Goal: Task Accomplishment & Management: Use online tool/utility

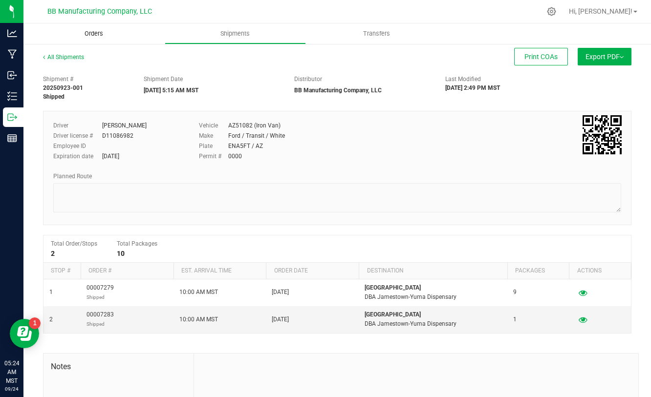
click at [91, 34] on span "Orders" at bounding box center [93, 33] width 45 height 9
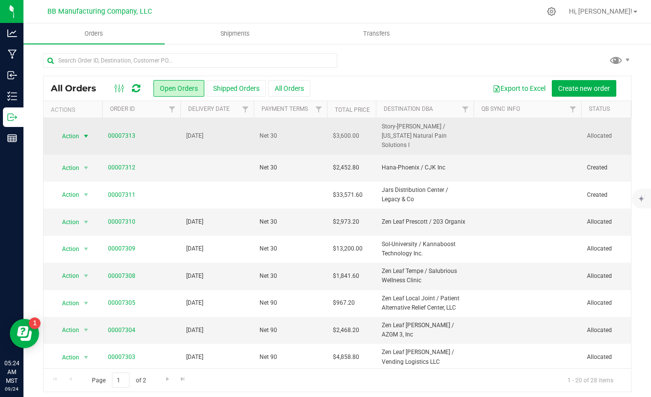
click at [85, 132] on span "select" at bounding box center [86, 136] width 8 height 8
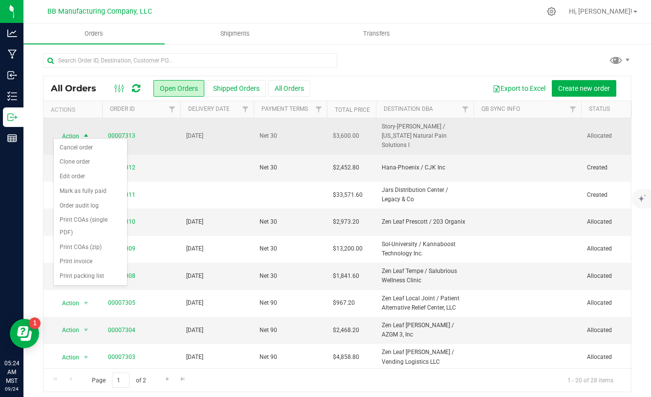
click at [148, 137] on td "00007313" at bounding box center [141, 136] width 78 height 37
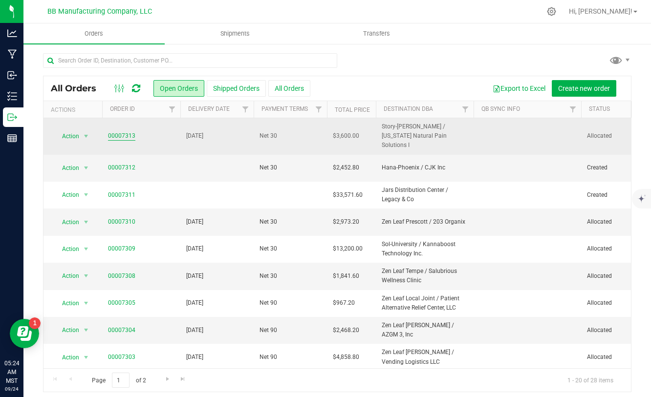
click at [130, 134] on link "00007313" at bounding box center [121, 135] width 27 height 9
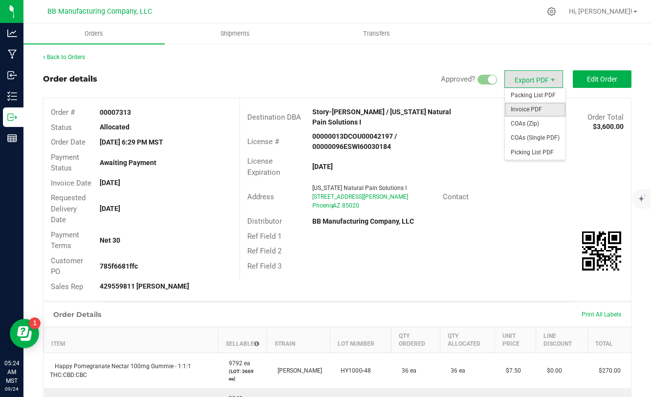
click at [527, 104] on span "Invoice PDF" at bounding box center [535, 110] width 61 height 14
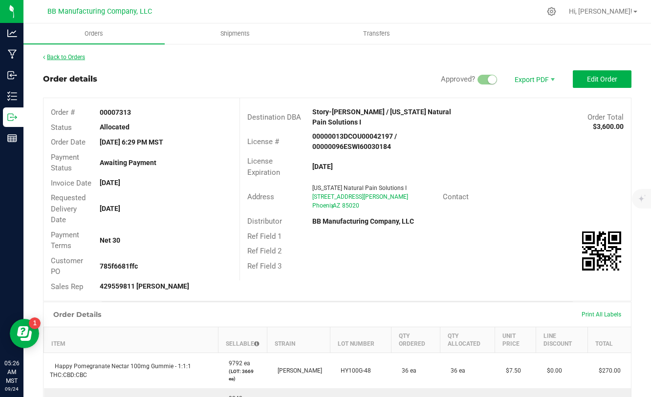
click at [70, 55] on link "Back to Orders" at bounding box center [64, 57] width 42 height 7
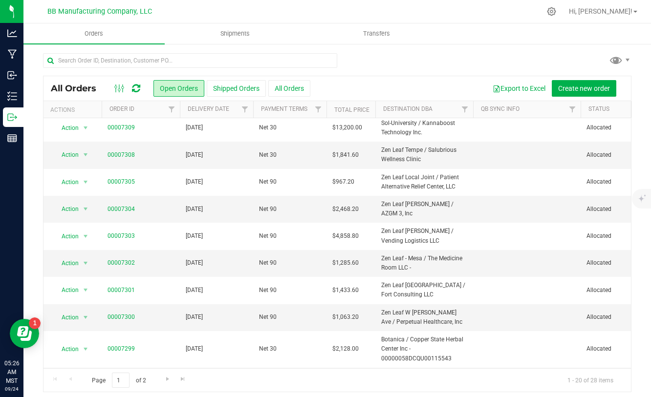
scroll to position [122, 0]
click at [130, 312] on link "00007300" at bounding box center [121, 316] width 27 height 9
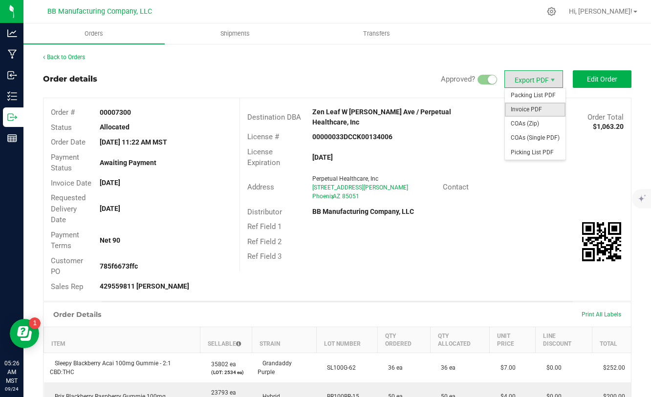
click at [520, 108] on span "Invoice PDF" at bounding box center [535, 110] width 61 height 14
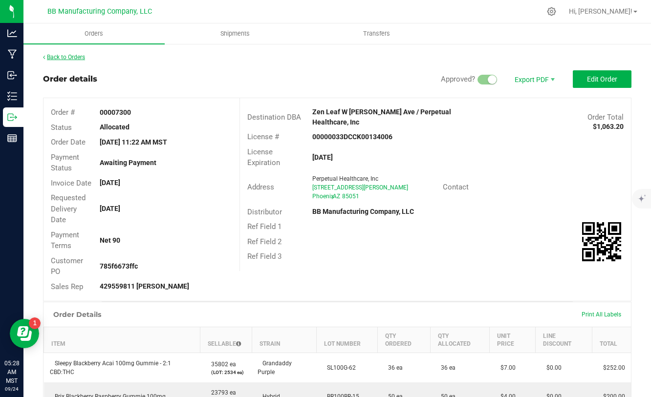
click at [73, 59] on link "Back to Orders" at bounding box center [64, 57] width 42 height 7
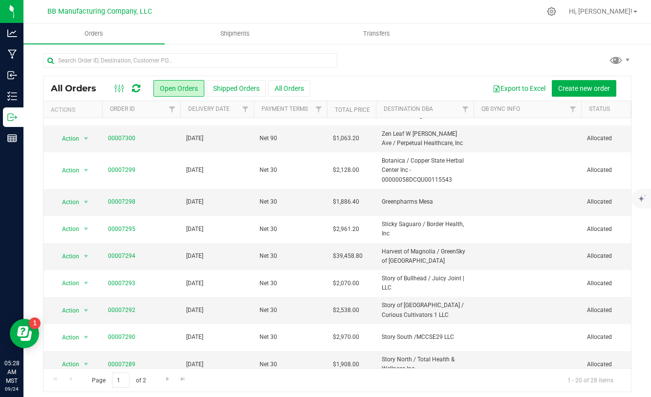
scroll to position [5, 0]
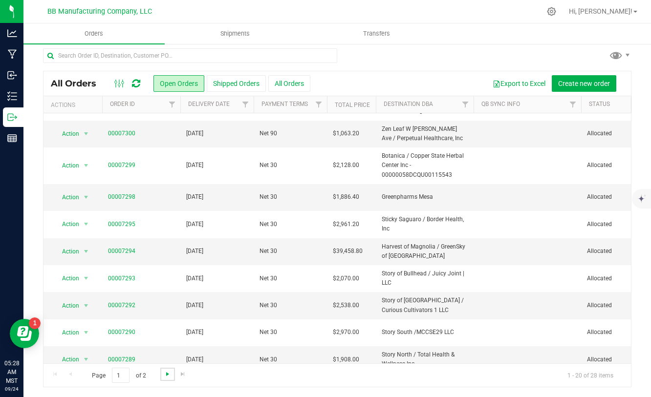
click at [164, 376] on span "Go to the next page" at bounding box center [168, 374] width 8 height 8
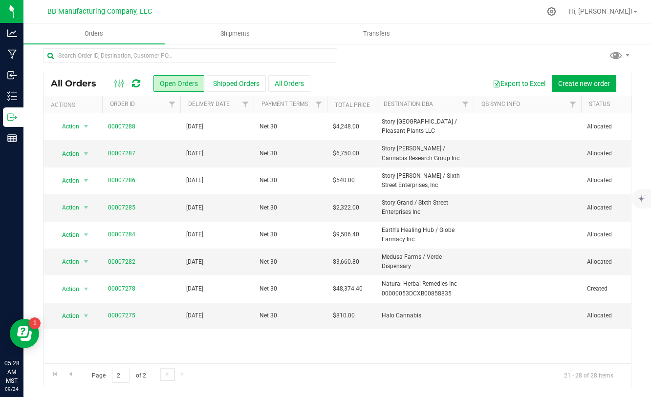
scroll to position [0, 0]
click at [71, 372] on span "Go to the previous page" at bounding box center [70, 374] width 8 height 8
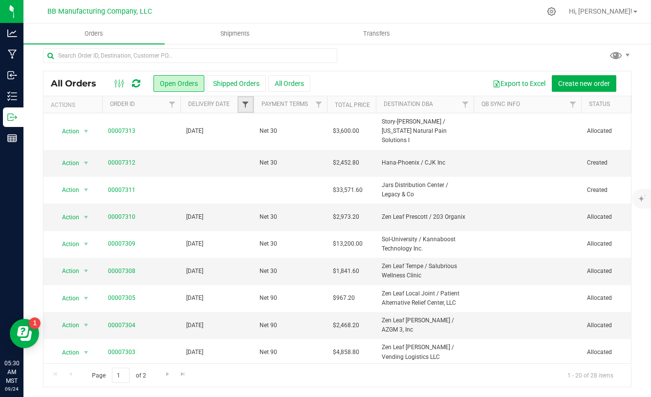
click at [242, 103] on span "Filter" at bounding box center [245, 105] width 8 height 8
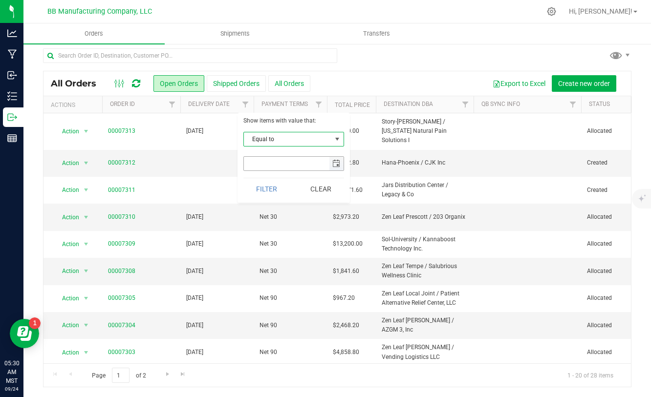
click at [335, 161] on span "select" at bounding box center [336, 164] width 8 height 8
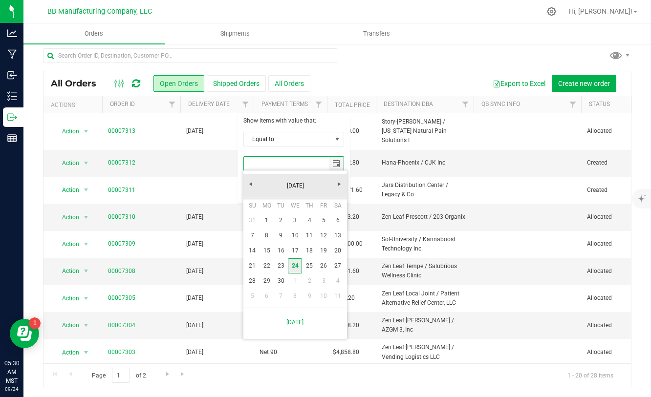
click at [298, 265] on link "24" at bounding box center [295, 266] width 14 height 15
type input "9/24/2025"
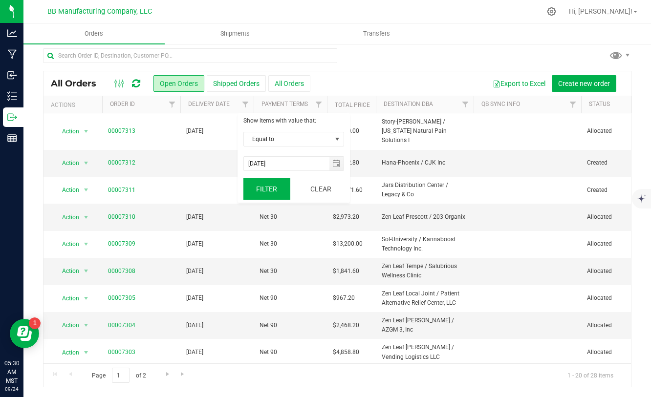
click at [270, 191] on button "Filter" at bounding box center [266, 189] width 47 height 22
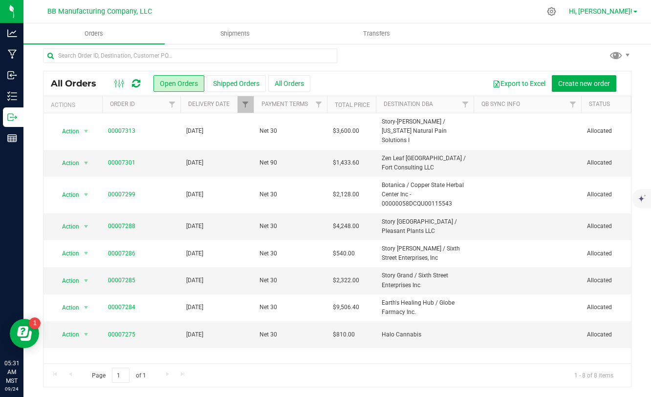
click at [617, 13] on span "Hi, [PERSON_NAME]!" at bounding box center [601, 11] width 64 height 8
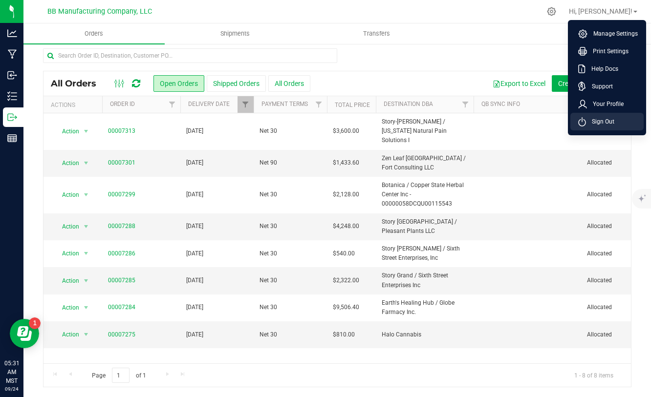
click at [591, 123] on span "Sign Out" at bounding box center [600, 122] width 28 height 10
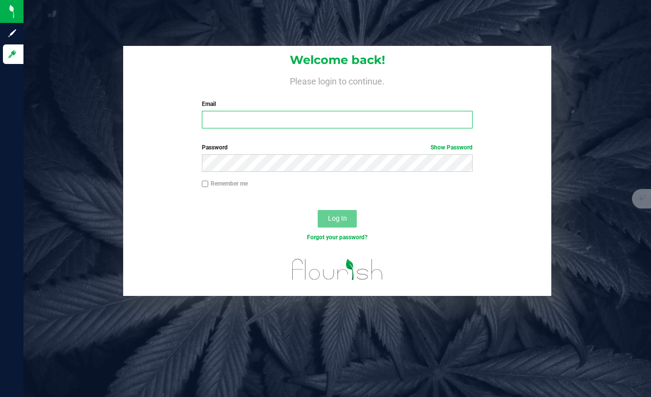
click at [380, 125] on input "Email" at bounding box center [337, 120] width 271 height 18
type input "marquis@bakedbros.com"
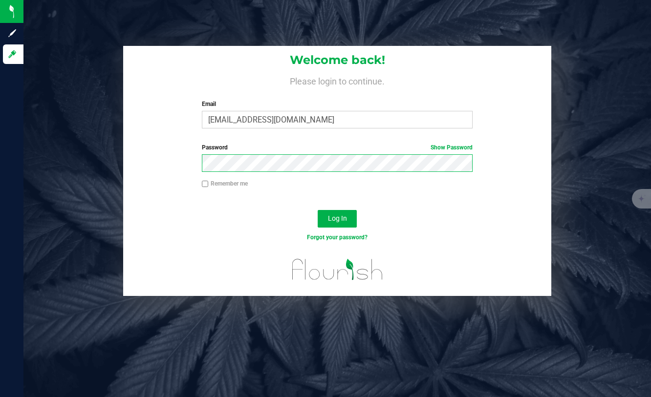
click at [318, 210] on button "Log In" at bounding box center [337, 219] width 39 height 18
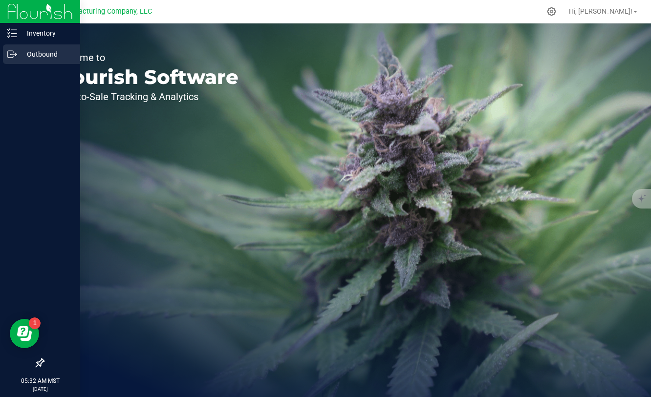
click at [18, 56] on p "Outbound" at bounding box center [46, 54] width 59 height 12
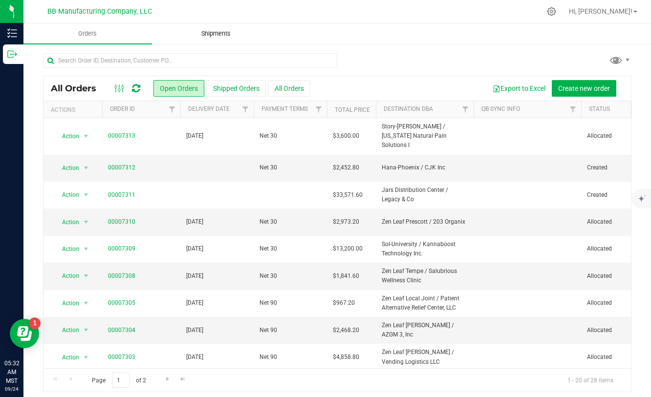
click at [223, 33] on span "Shipments" at bounding box center [216, 33] width 56 height 9
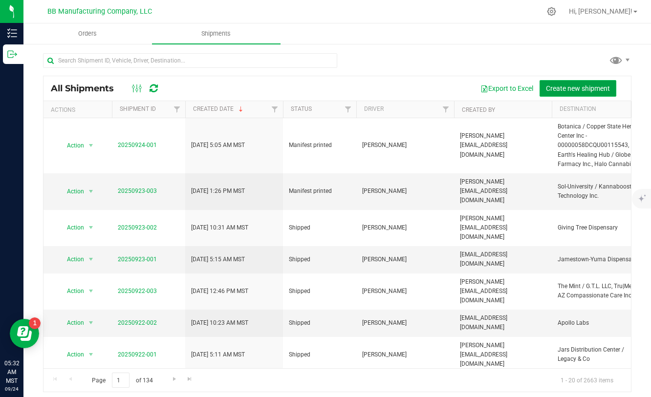
click at [591, 87] on span "Create new shipment" at bounding box center [578, 89] width 64 height 8
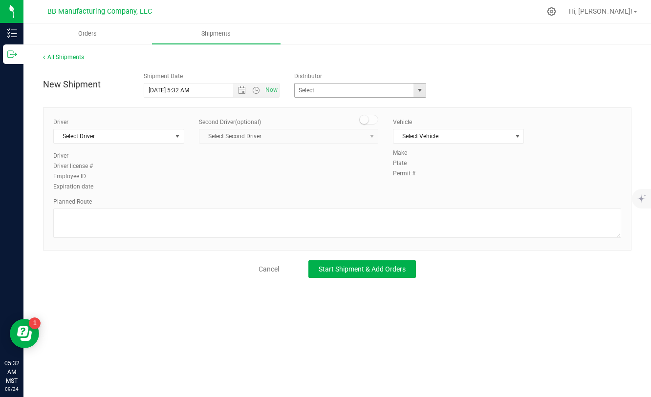
click at [414, 91] on span "select" at bounding box center [419, 91] width 12 height 14
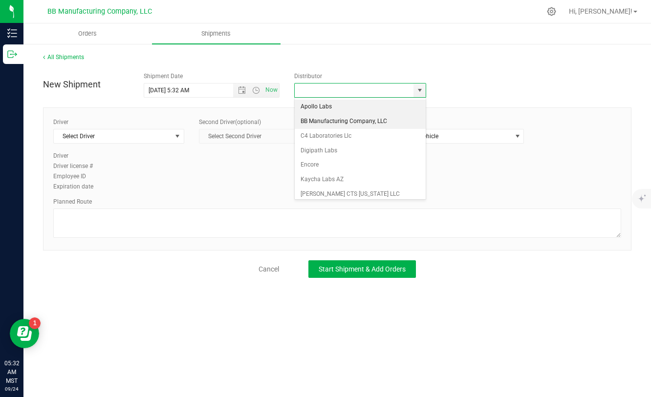
click at [336, 123] on li "BB Manufacturing Company, LLC" at bounding box center [360, 121] width 131 height 15
type input "BB Manufacturing Company, LLC"
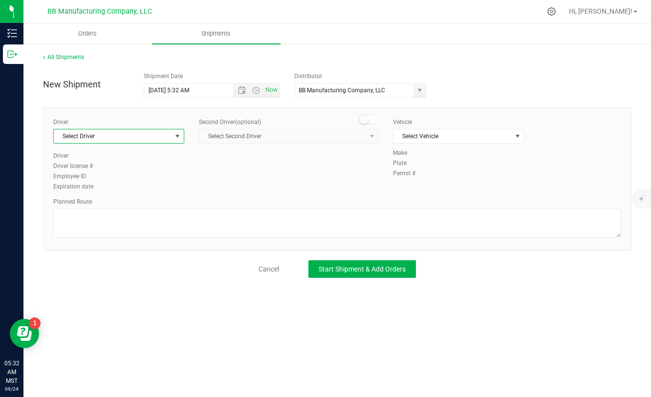
click at [179, 140] on span "select" at bounding box center [177, 136] width 8 height 8
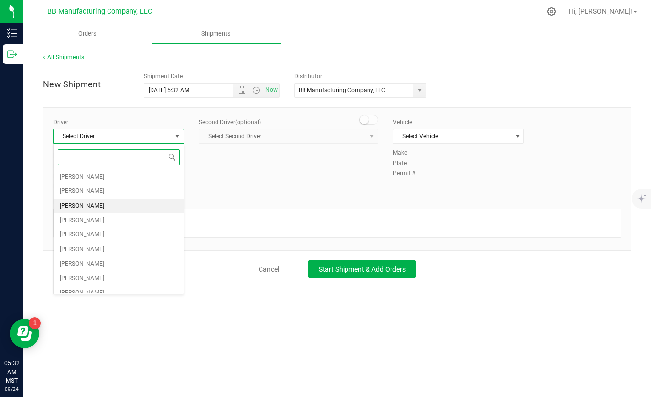
click at [101, 206] on li "Marquis Cerillo" at bounding box center [119, 206] width 130 height 15
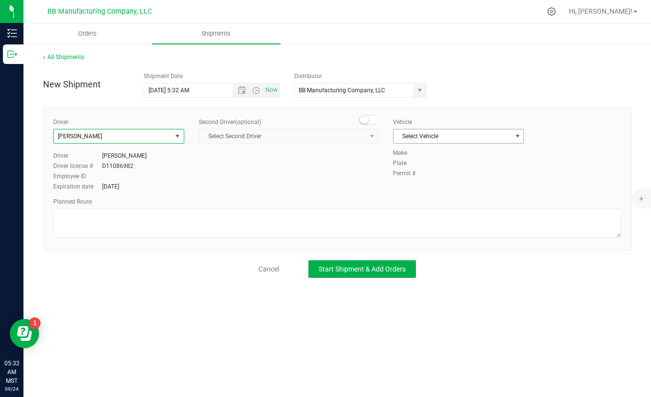
click at [487, 133] on span "Select Vehicle" at bounding box center [452, 137] width 118 height 14
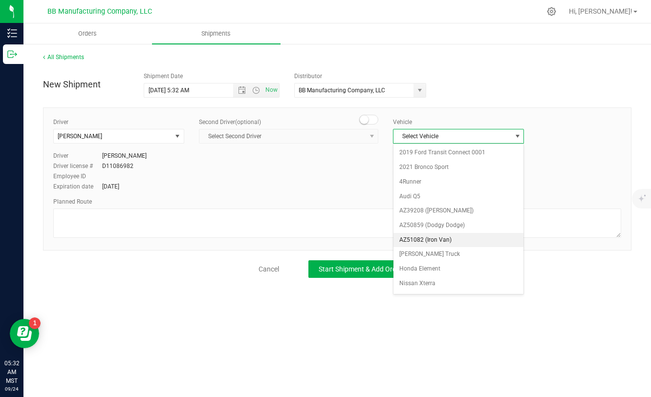
click at [430, 239] on li "AZ51082 (Iron Van)" at bounding box center [458, 240] width 130 height 15
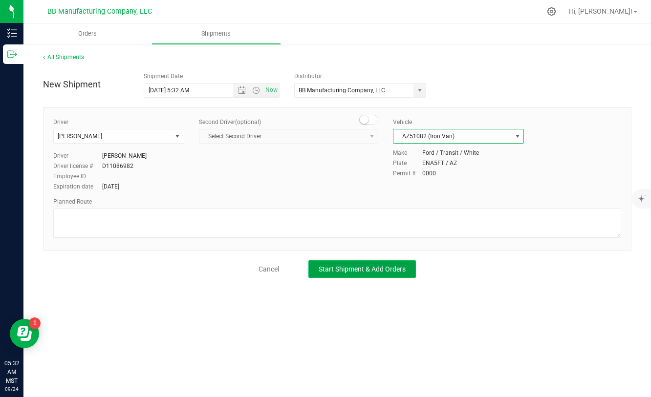
click at [376, 275] on button "Start Shipment & Add Orders" at bounding box center [362, 269] width 108 height 18
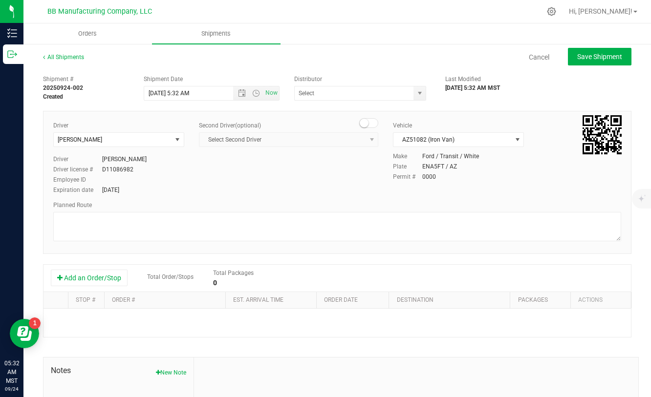
type input "BB Manufacturing Company, LLC"
click at [100, 274] on button "Add an Order/Stop" at bounding box center [89, 278] width 77 height 17
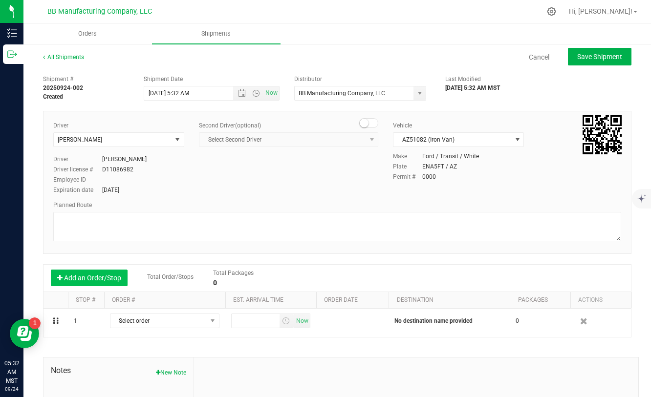
click at [100, 274] on button "Add an Order/Stop" at bounding box center [89, 278] width 77 height 17
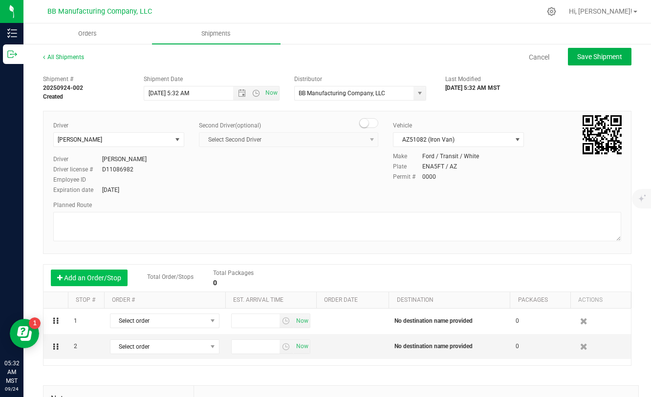
click at [100, 274] on button "Add an Order/Stop" at bounding box center [89, 278] width 77 height 17
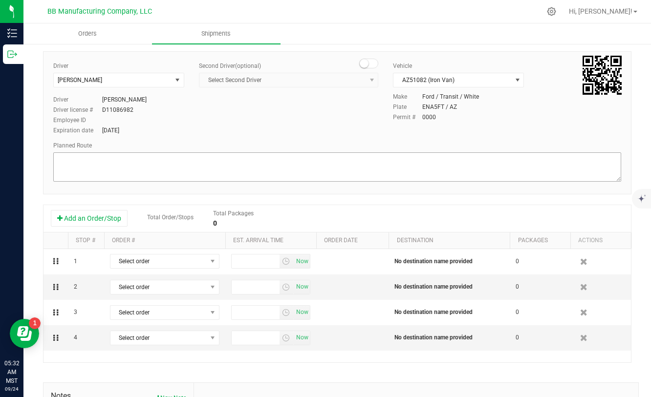
scroll to position [61, 0]
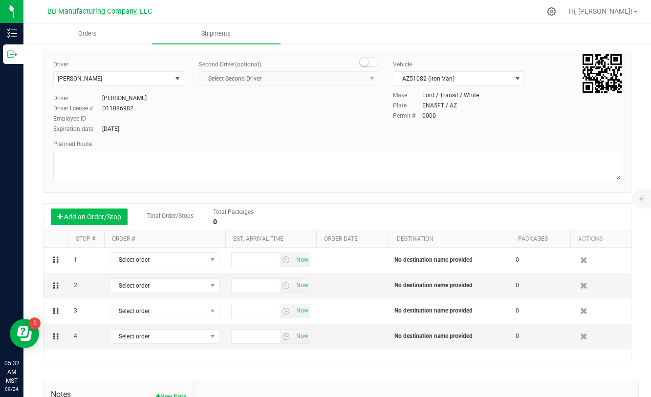
click at [107, 216] on button "Add an Order/Stop" at bounding box center [89, 217] width 77 height 17
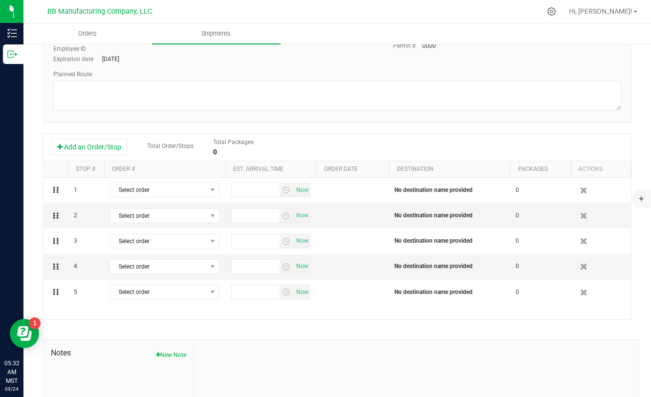
scroll to position [132, 0]
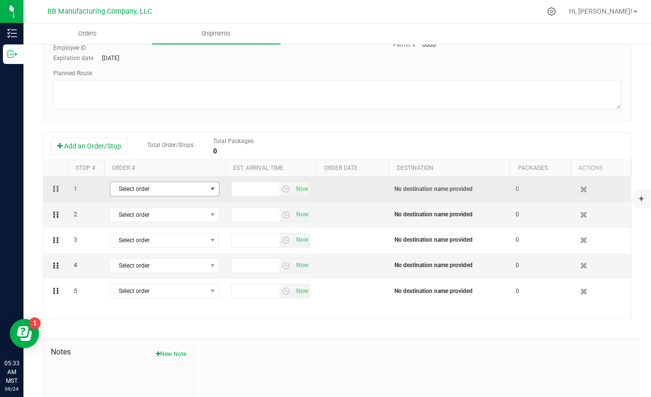
click at [214, 191] on span "select" at bounding box center [213, 189] width 8 height 8
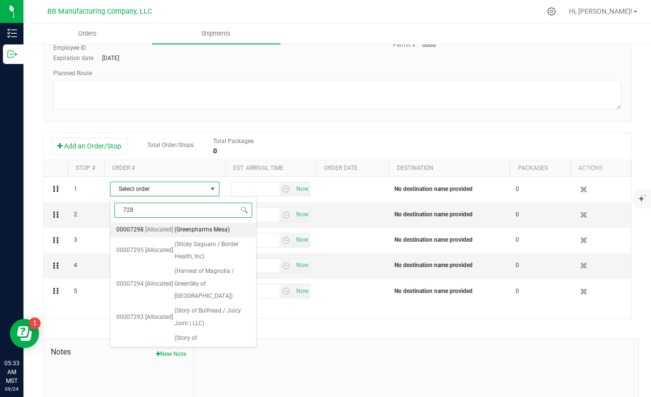
type input "7286"
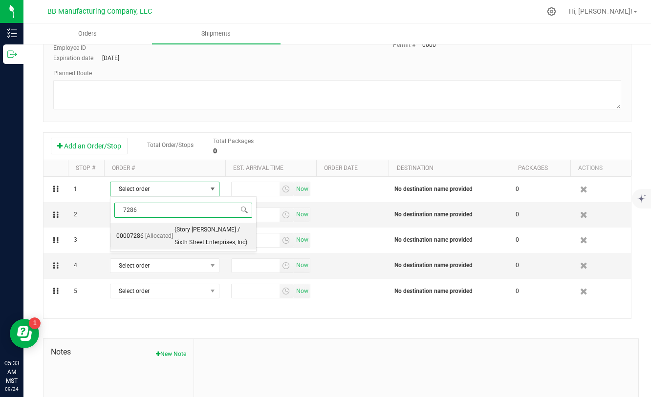
click at [197, 229] on span "(Story McDowell / Sixth Street Enterprises, Inc)" at bounding box center [212, 236] width 76 height 25
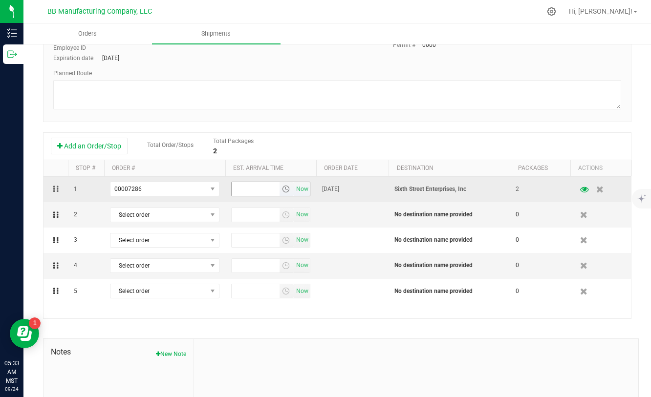
click at [283, 188] on span "select" at bounding box center [286, 189] width 8 height 8
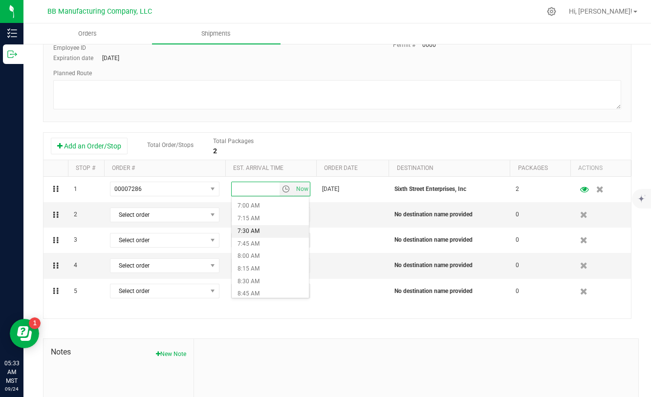
scroll to position [356, 0]
click at [256, 278] on li "8:30 AM" at bounding box center [270, 276] width 77 height 13
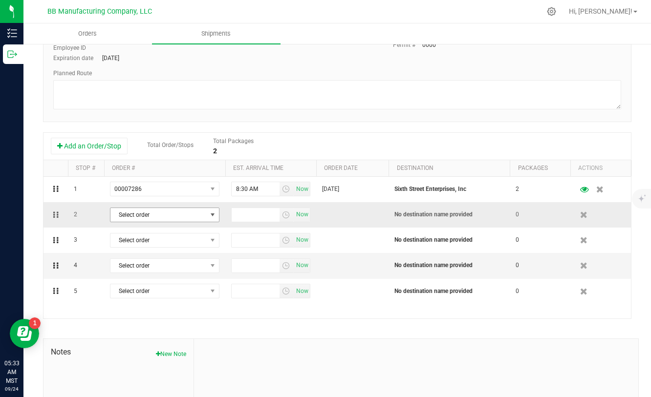
click at [209, 217] on span "select" at bounding box center [213, 215] width 8 height 8
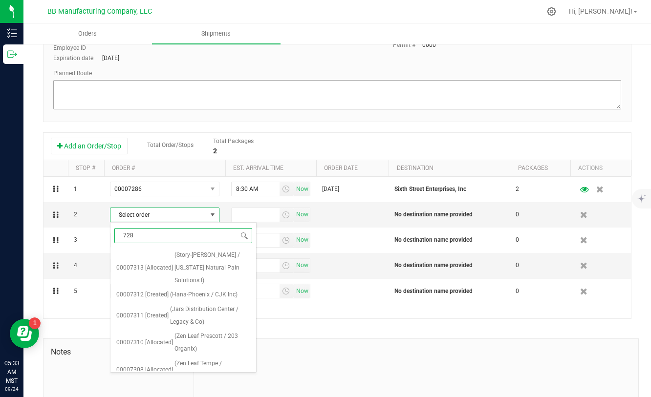
type input "7285"
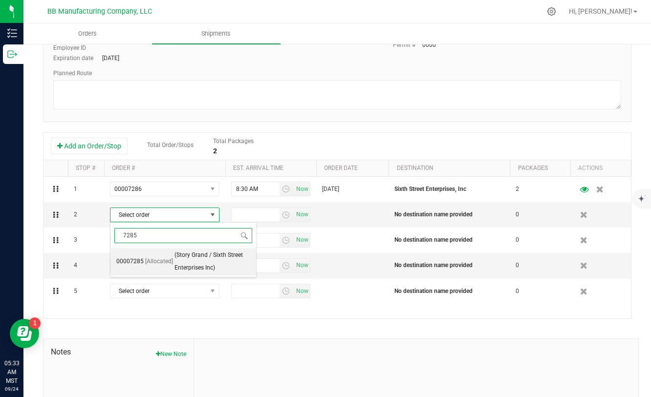
click at [209, 257] on span "(Story Grand / Sixth Street Enterprises Inc)" at bounding box center [212, 261] width 76 height 25
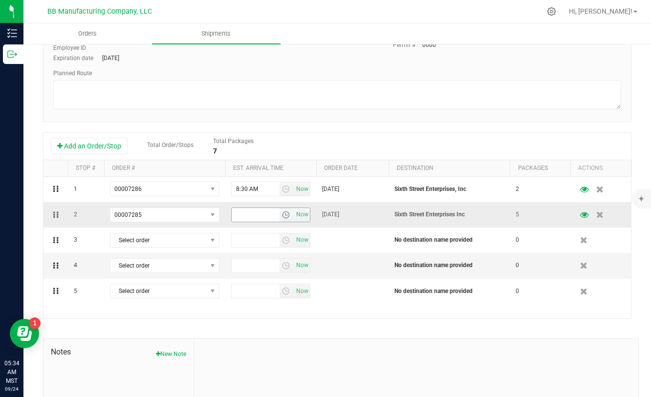
click at [284, 218] on span "select" at bounding box center [286, 215] width 8 height 8
click at [253, 245] on li "10:00 AM" at bounding box center [270, 249] width 77 height 13
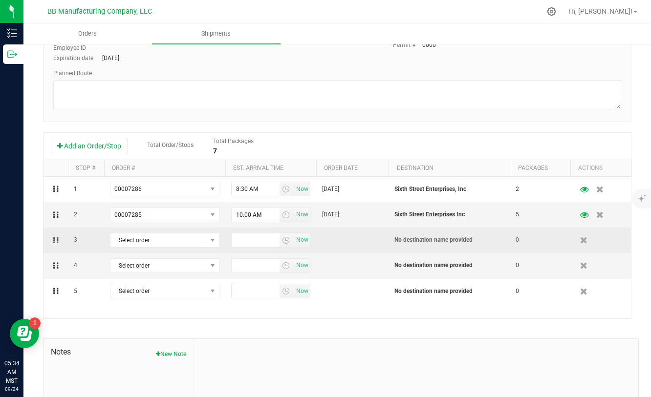
click at [208, 248] on td "Select order 00007313 00007312 00007311 00007310 00007308 00007305 00007304 000…" at bounding box center [164, 240] width 121 height 25
click at [208, 237] on span "select" at bounding box center [213, 241] width 12 height 14
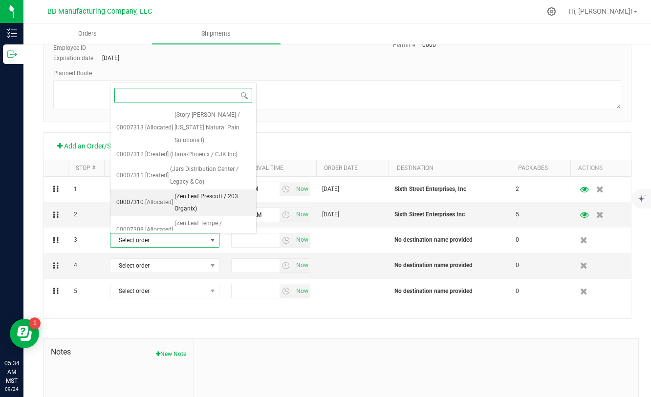
scroll to position [402, 0]
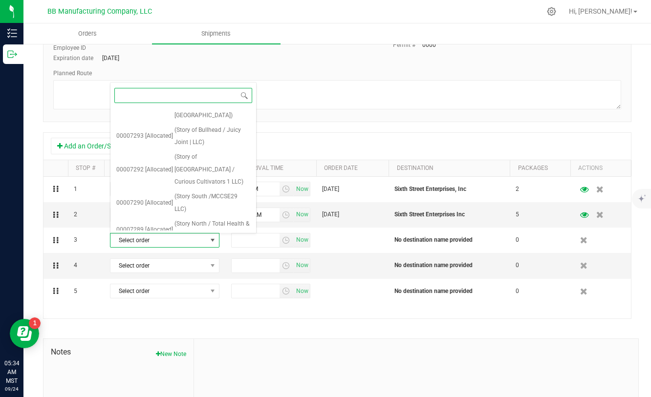
click at [207, 245] on span "(Story Glendale / Pleasant Plants LLC)" at bounding box center [212, 257] width 76 height 25
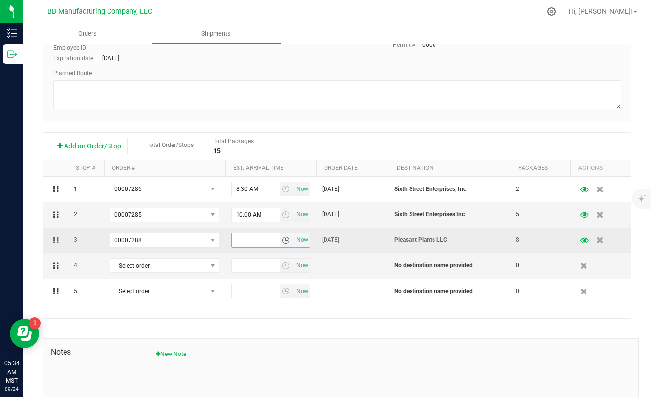
click at [285, 241] on span "select" at bounding box center [286, 241] width 8 height 8
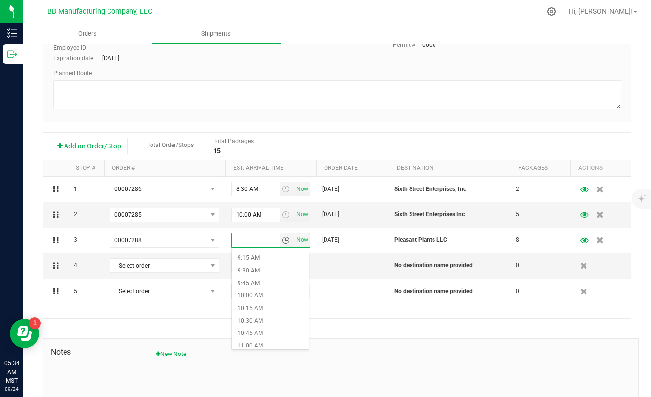
scroll to position [504, 0]
click at [261, 280] on li "10:30 AM" at bounding box center [270, 280] width 77 height 13
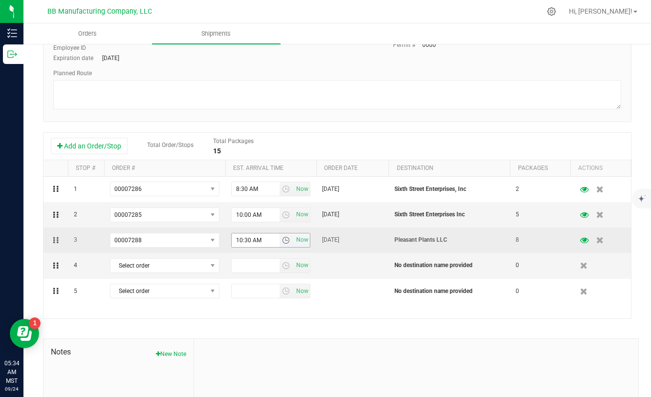
click at [282, 241] on span "select" at bounding box center [286, 241] width 8 height 8
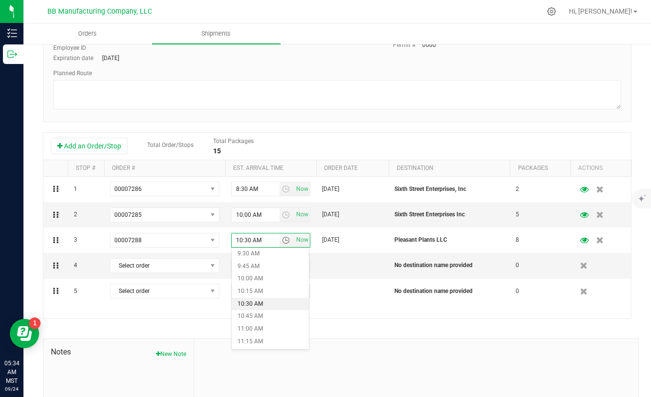
scroll to position [480, 0]
click at [252, 330] on li "11:00 AM" at bounding box center [270, 329] width 77 height 13
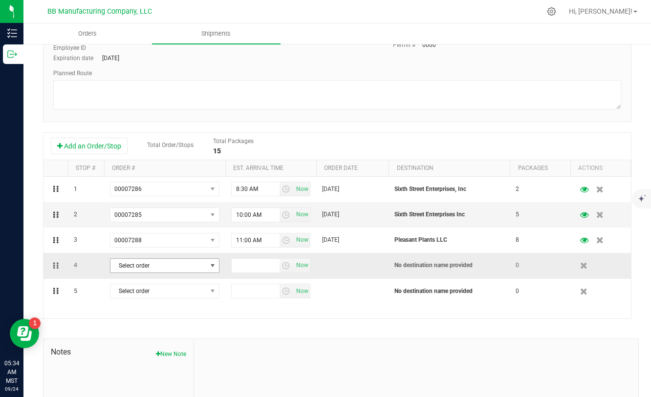
click at [205, 263] on span "Select order" at bounding box center [158, 266] width 96 height 14
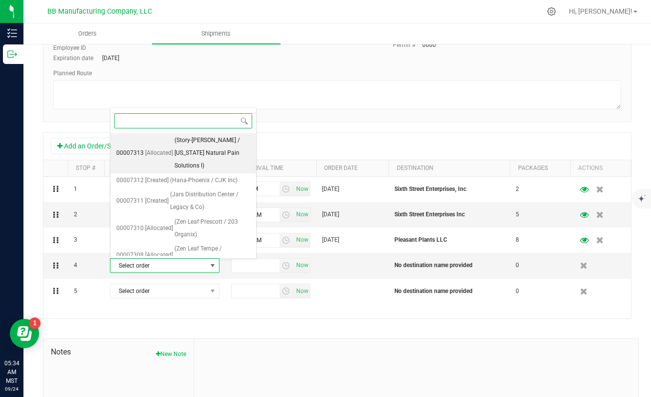
click at [168, 147] on span "[Allocated]" at bounding box center [159, 153] width 28 height 13
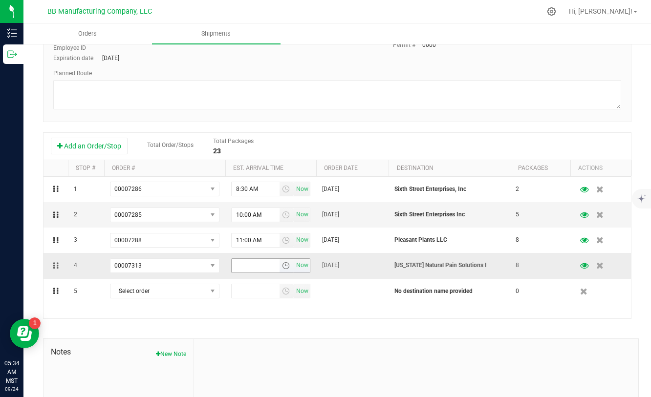
click at [286, 266] on span "select" at bounding box center [286, 266] width 8 height 8
click at [255, 281] on li "12:00 PM" at bounding box center [270, 282] width 77 height 13
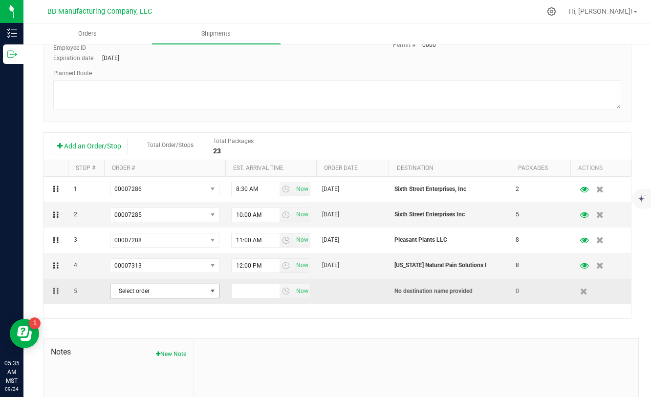
click at [203, 290] on span "Select order" at bounding box center [158, 291] width 96 height 14
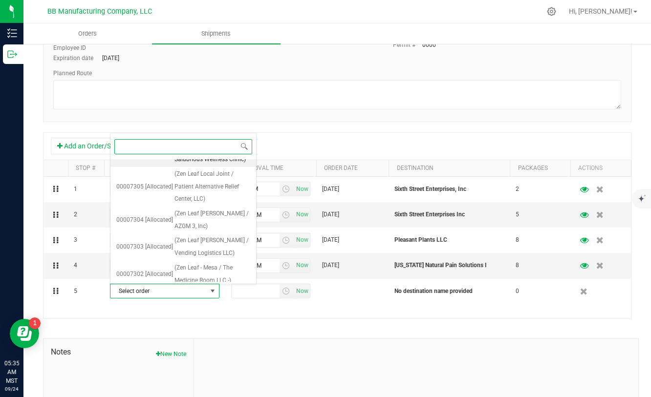
scroll to position [158, 0]
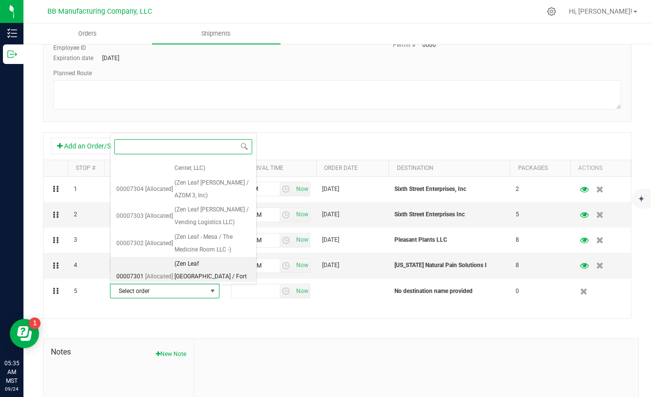
click at [178, 258] on span "(Zen Leaf North Phoenix / Fort Consulting LLC)" at bounding box center [212, 277] width 76 height 38
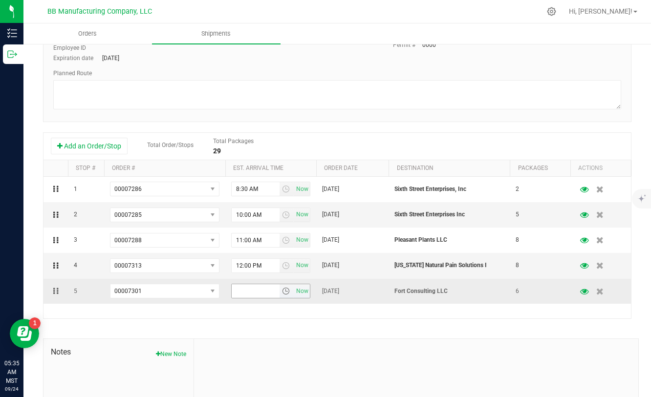
click at [284, 292] on span "select" at bounding box center [286, 291] width 8 height 8
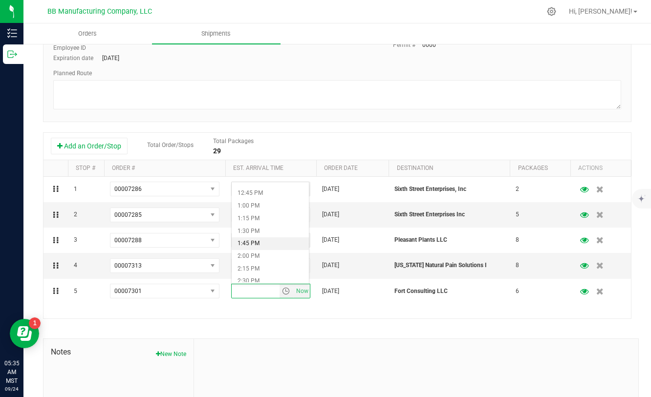
scroll to position [626, 0]
click at [260, 204] on li "12:45 PM" at bounding box center [270, 204] width 77 height 13
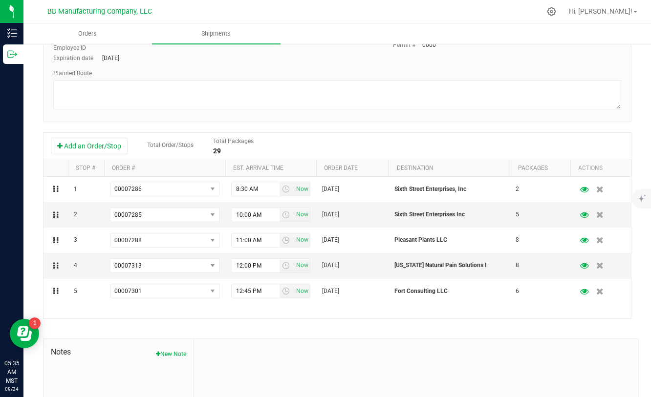
scroll to position [0, 0]
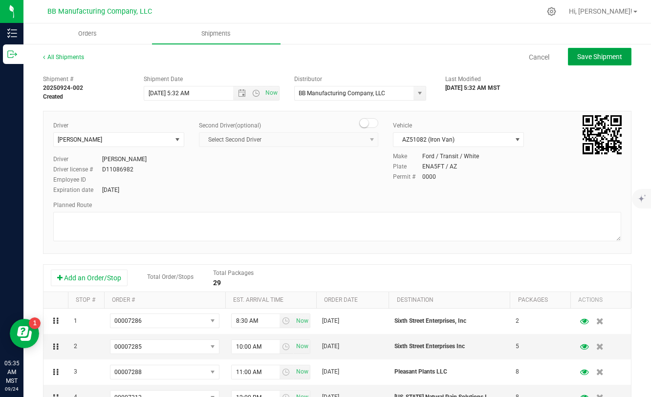
click at [616, 63] on button "Save Shipment" at bounding box center [600, 57] width 64 height 18
type input "9/24/2025 12:32 PM"
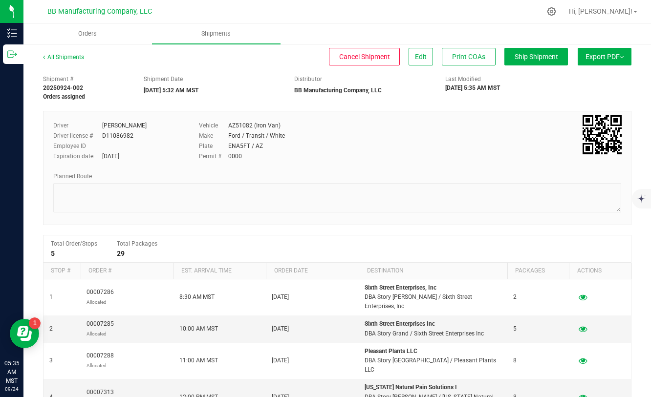
click at [616, 63] on button "Export PDF" at bounding box center [605, 57] width 54 height 18
click at [605, 77] on span "Manifest by Package ID" at bounding box center [590, 78] width 62 height 7
click at [58, 55] on link "All Shipments" at bounding box center [63, 57] width 41 height 7
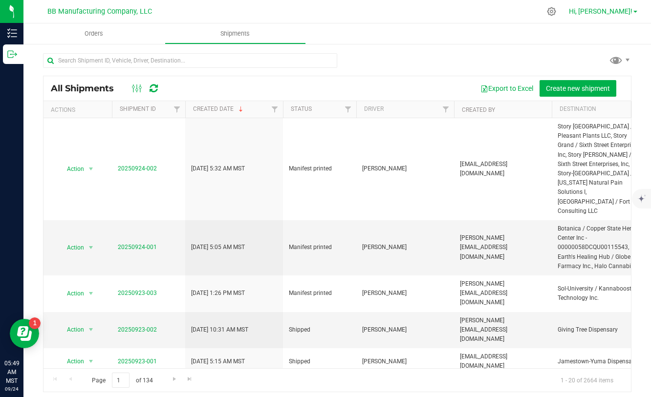
click at [626, 15] on span "Hi, [PERSON_NAME]!" at bounding box center [601, 11] width 64 height 8
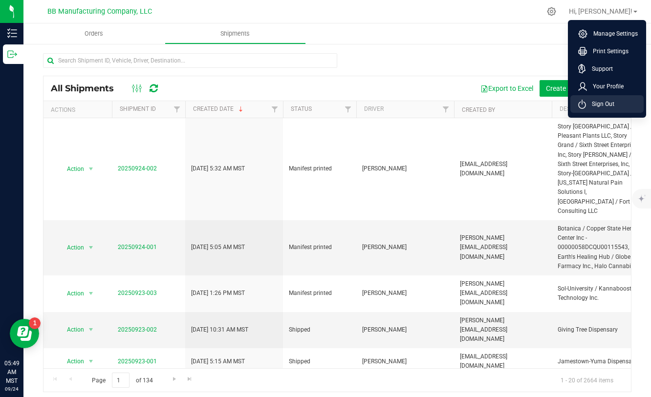
click at [603, 104] on span "Sign Out" at bounding box center [600, 104] width 28 height 10
